Goal: Task Accomplishment & Management: Use online tool/utility

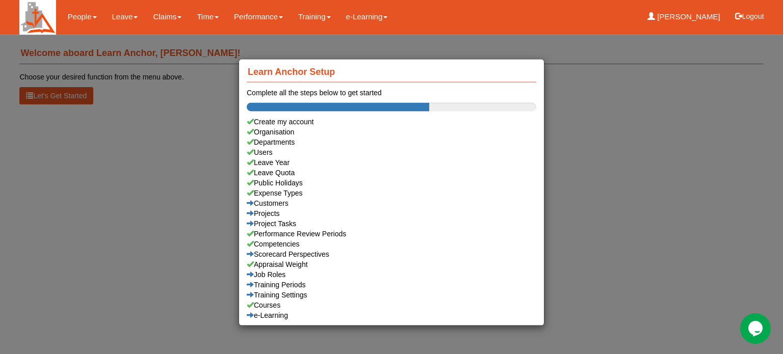
click at [122, 17] on div "Learn Anchor Setup Complete all the steps below to get started Create my accoun…" at bounding box center [391, 177] width 783 height 354
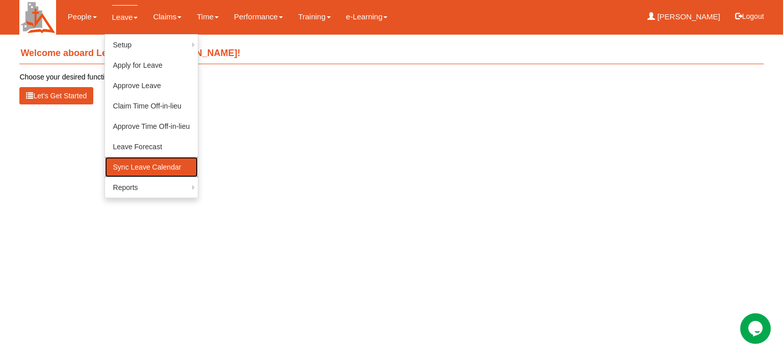
click at [132, 169] on link "Sync Leave Calendar" at bounding box center [151, 167] width 93 height 20
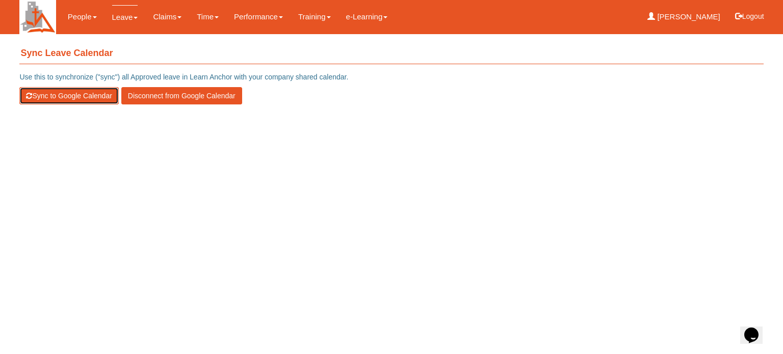
click at [55, 94] on button "Sync to Google Calendar" at bounding box center [68, 95] width 99 height 17
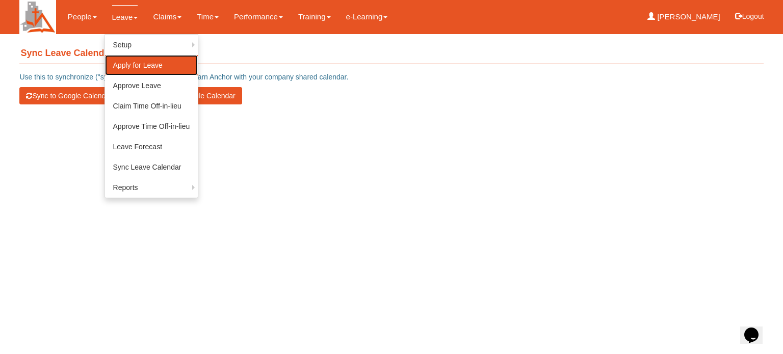
click at [120, 64] on link "Apply for Leave" at bounding box center [151, 65] width 93 height 20
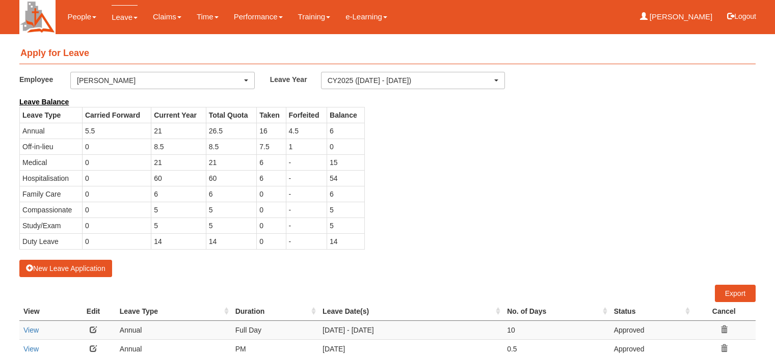
select select "50"
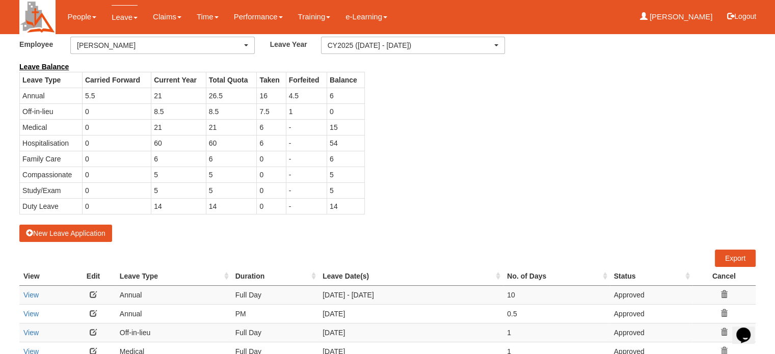
scroll to position [102, 0]
